Goal: Information Seeking & Learning: Learn about a topic

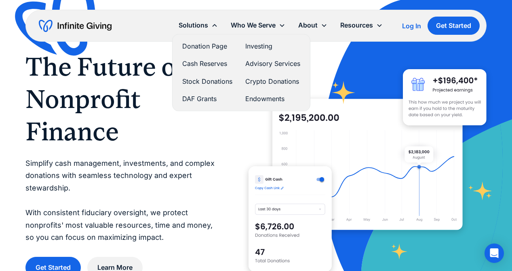
click at [262, 48] on link "Investing" at bounding box center [272, 46] width 55 height 11
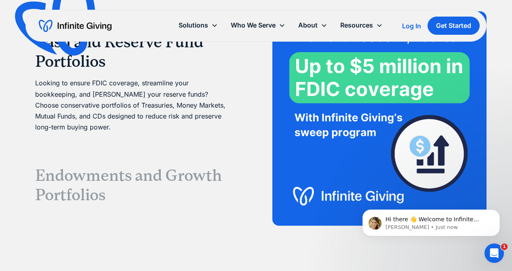
scroll to position [1520, 0]
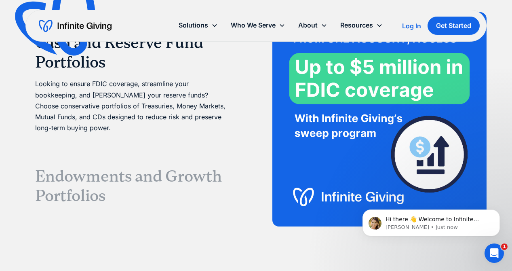
click at [100, 166] on h3 "Endowments and Growth Portfolios" at bounding box center [132, 185] width 195 height 39
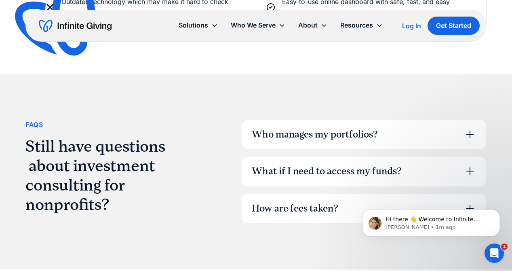
scroll to position [2021, 0]
click at [469, 130] on icon at bounding box center [470, 134] width 8 height 8
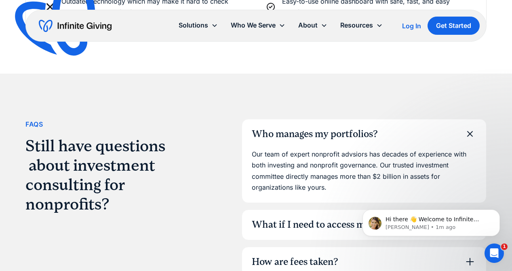
click at [469, 124] on icon at bounding box center [469, 133] width 18 height 18
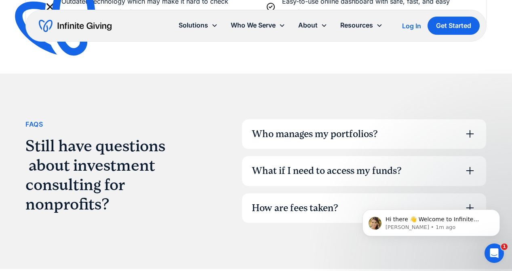
click at [471, 201] on icon at bounding box center [469, 207] width 13 height 13
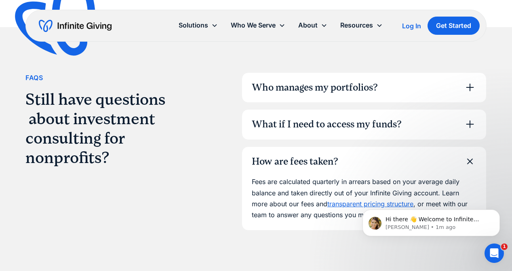
scroll to position [2067, 0]
click at [338, 200] on link "transparent pricing structure" at bounding box center [370, 204] width 86 height 8
click at [470, 152] on icon at bounding box center [469, 161] width 18 height 18
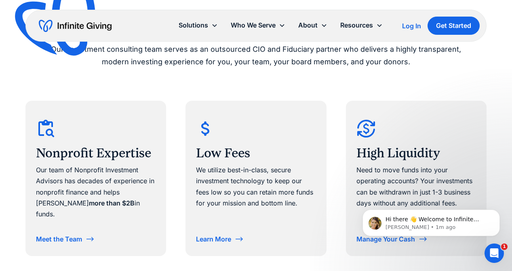
scroll to position [420, 0]
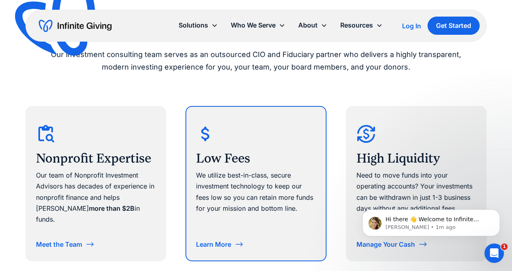
click at [220, 241] on div "Learn More" at bounding box center [213, 244] width 35 height 6
